Goal: Check status

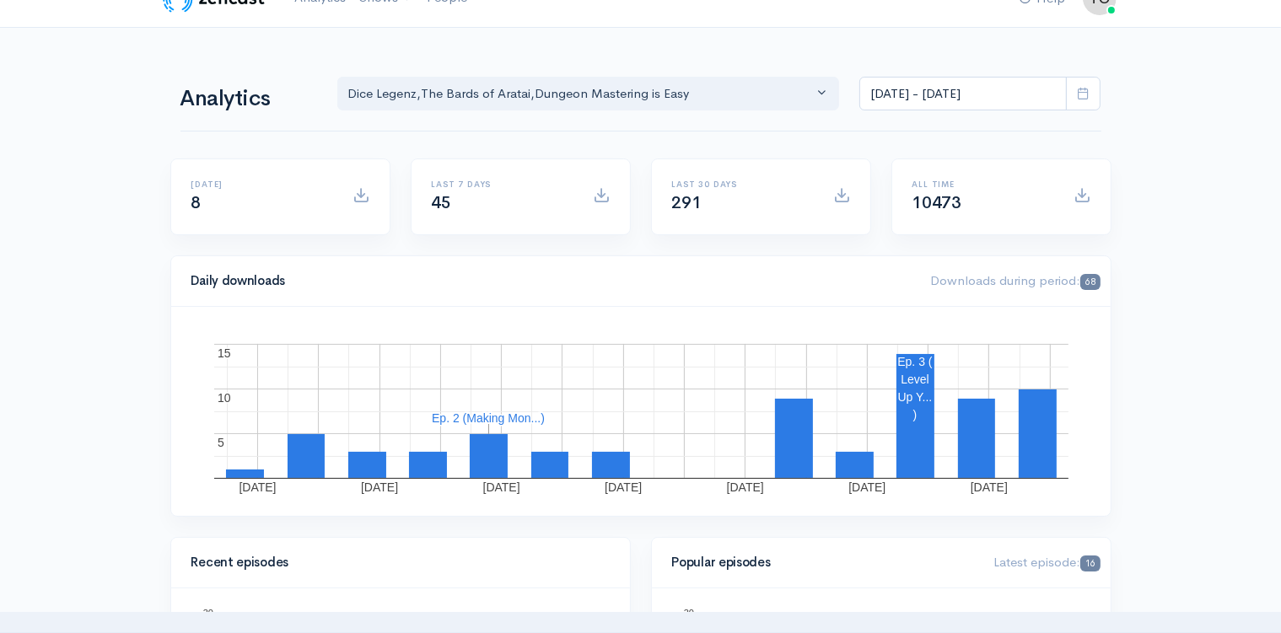
scroll to position [19, 0]
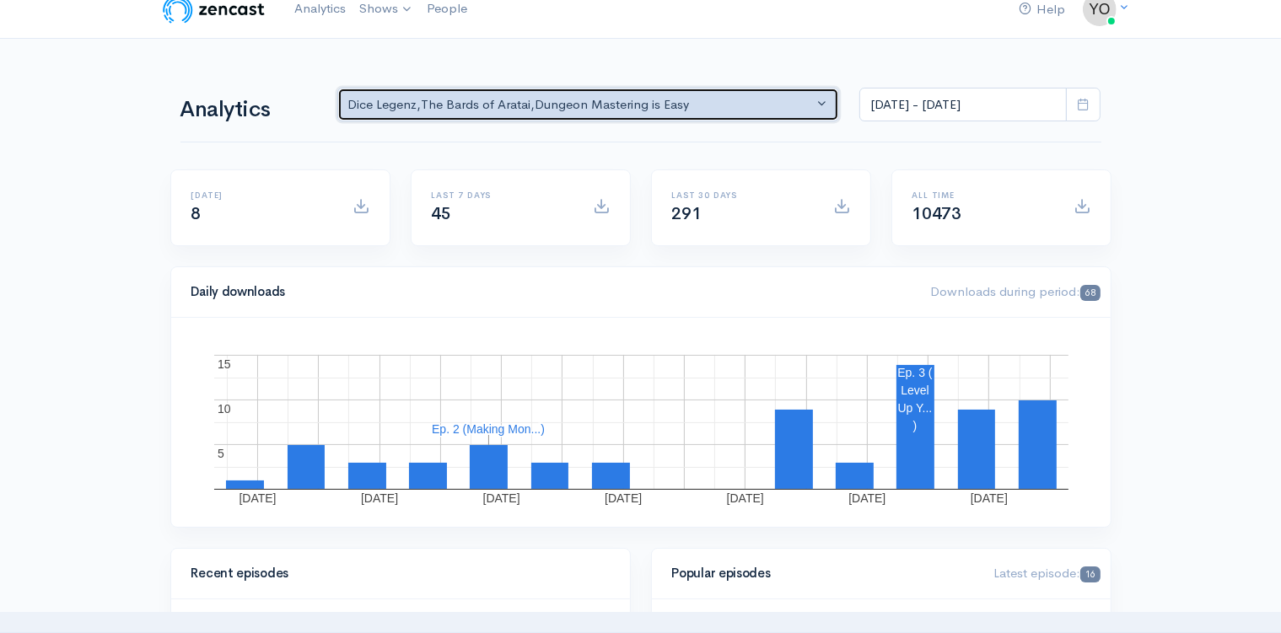
click at [824, 103] on button "Dice Legenz , The Bards of Aratai , Dungeon Mastering is Easy" at bounding box center [588, 105] width 503 height 35
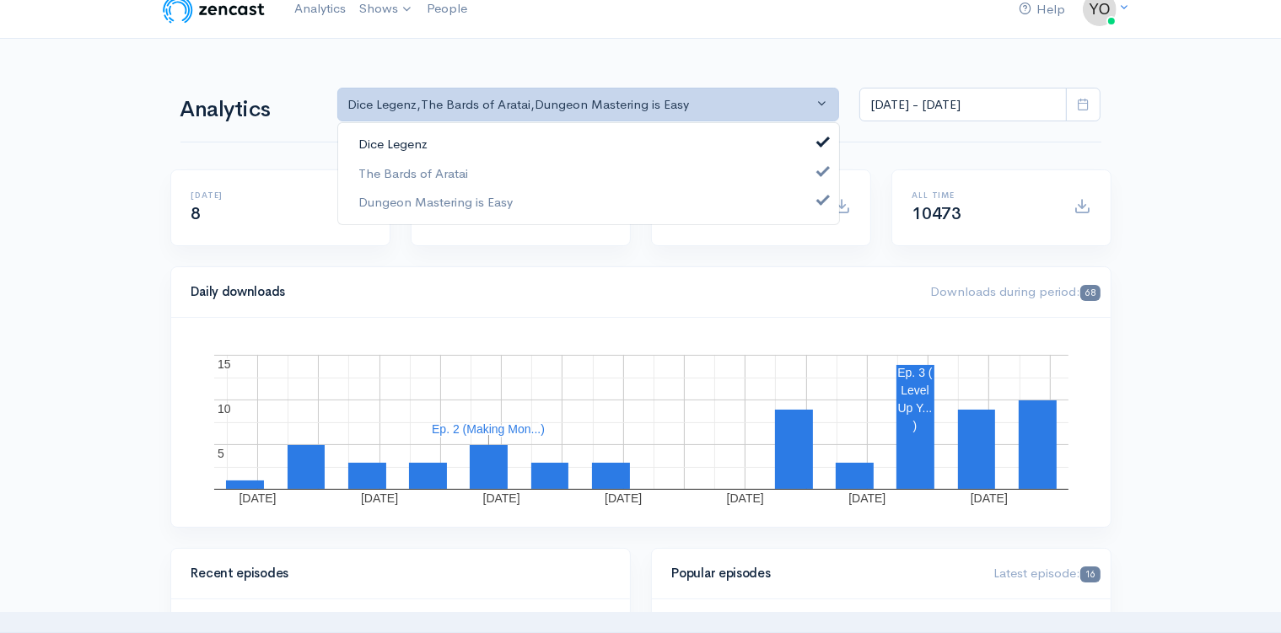
click at [820, 142] on span at bounding box center [823, 140] width 7 height 13
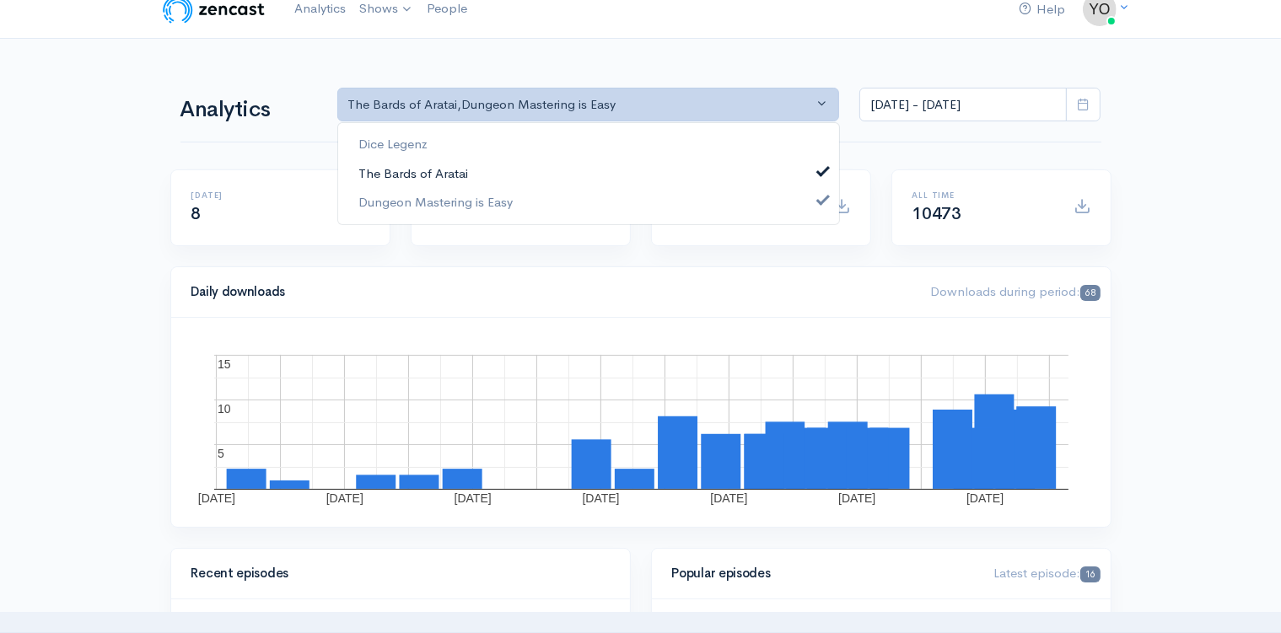
click at [821, 164] on span at bounding box center [823, 169] width 7 height 13
select select "15926"
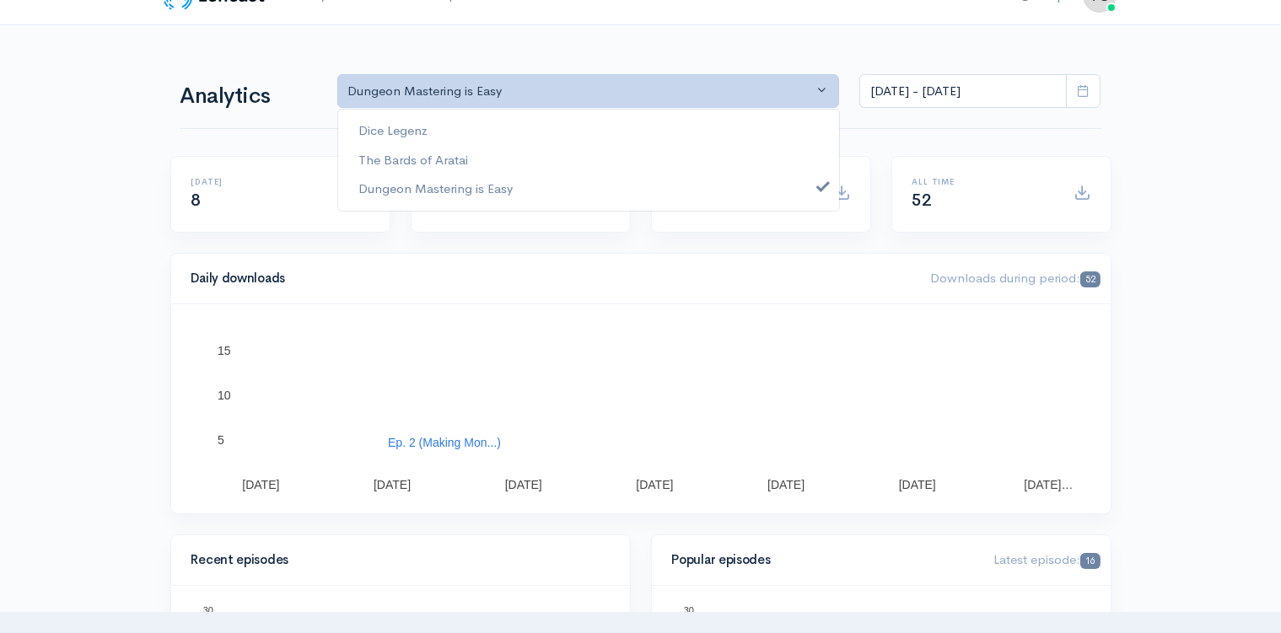
scroll to position [0, 0]
